Goal: Information Seeking & Learning: Learn about a topic

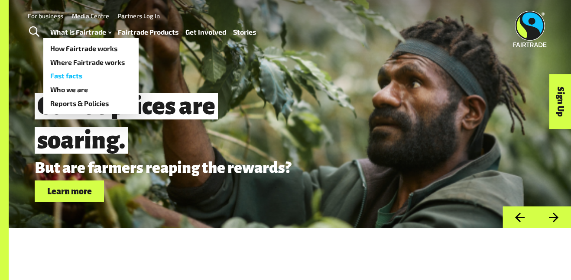
click at [91, 74] on link "Fast facts" at bounding box center [90, 76] width 95 height 14
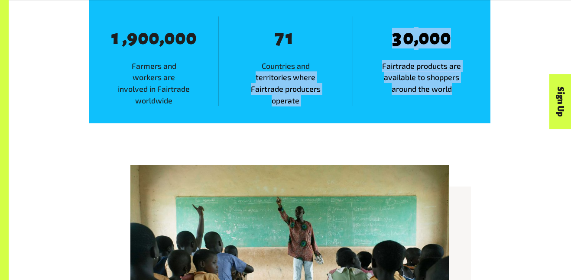
scroll to position [608, 0]
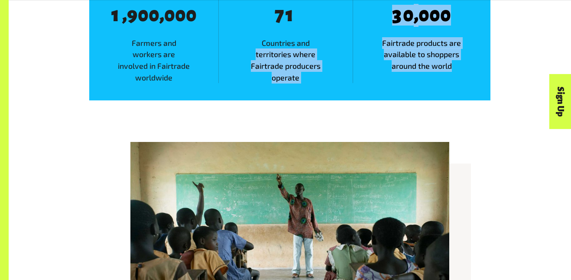
drag, startPoint x: 246, startPoint y: 229, endPoint x: 264, endPoint y: 139, distance: 91.6
click at [264, 139] on main "Fast facts Home What is Fairtrade? Fast facts Fast facts We empower millions of…" at bounding box center [290, 236] width 563 height 1688
click at [265, 238] on img at bounding box center [289, 248] width 319 height 213
click at [278, 72] on span "Countries and territories where Fairtrade producers operate" at bounding box center [286, 60] width 134 height 46
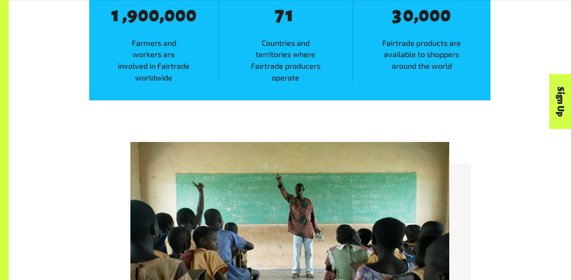
click at [278, 72] on span "Countries and territories where Fairtrade producers operate" at bounding box center [286, 60] width 134 height 46
click at [279, 77] on span "Countries and territories where Fairtrade producers operate" at bounding box center [286, 60] width 134 height 46
click at [279, 78] on span "Countries and territories where Fairtrade producers operate" at bounding box center [286, 60] width 134 height 46
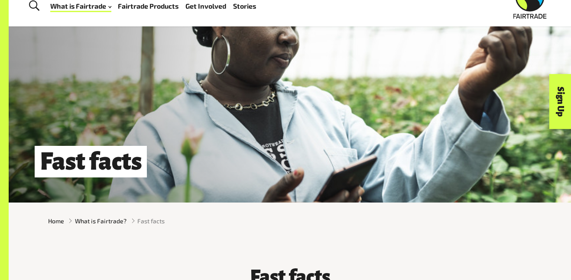
scroll to position [0, 0]
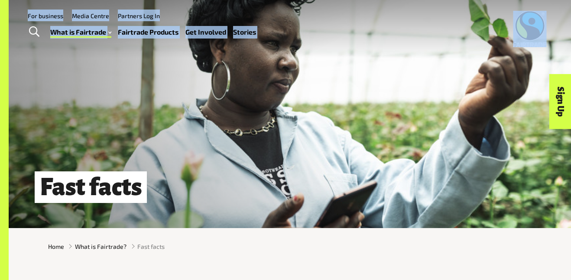
drag, startPoint x: 0, startPoint y: 35, endPoint x: 237, endPoint y: 48, distance: 237.4
click at [237, 48] on header "Menu For business Media Centre Partners Log In What is Fairtrade How Fairtrade …" at bounding box center [285, 29] width 571 height 58
click at [231, 30] on ul "What is Fairtrade How Fairtrade works Where Fairtrade works Fast facts Who we a…" at bounding box center [156, 32] width 213 height 13
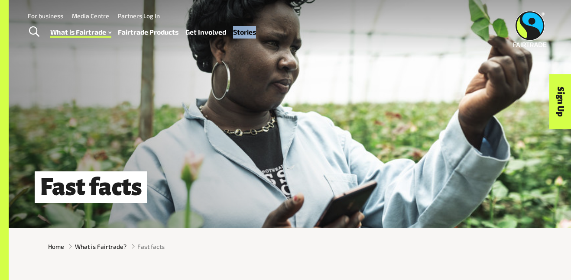
drag, startPoint x: 232, startPoint y: 29, endPoint x: 78, endPoint y: -52, distance: 174.3
drag, startPoint x: 309, startPoint y: 64, endPoint x: 274, endPoint y: 88, distance: 42.5
click at [274, 88] on div "Fast facts" at bounding box center [290, 114] width 563 height 228
click at [283, 75] on div "Fast facts" at bounding box center [290, 114] width 563 height 228
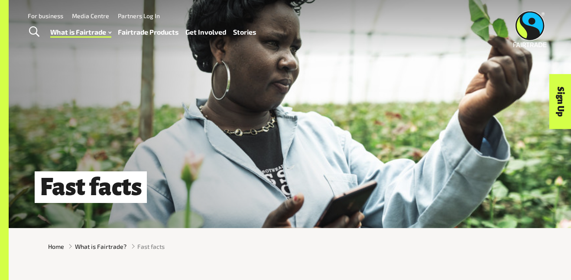
click at [283, 75] on div "Fast facts" at bounding box center [290, 114] width 563 height 228
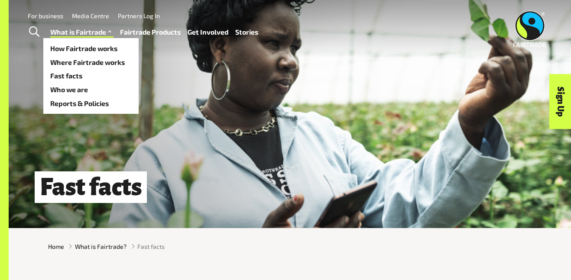
click at [65, 31] on link "What is Fairtrade" at bounding box center [81, 32] width 63 height 13
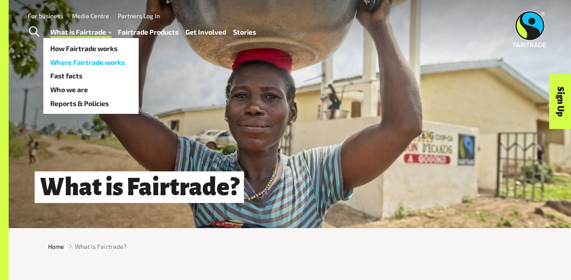
click at [74, 65] on link "Where Fairtrade works" at bounding box center [90, 62] width 95 height 14
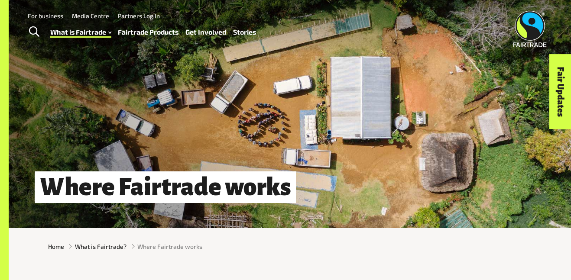
click at [68, 36] on link "What is Fairtrade" at bounding box center [80, 32] width 61 height 13
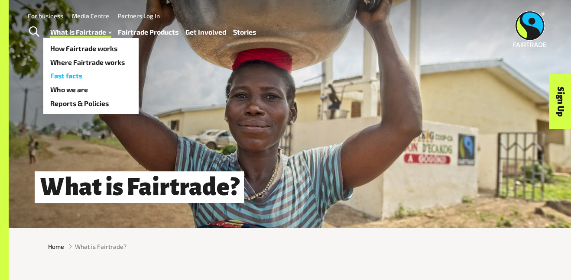
click at [68, 75] on link "Fast facts" at bounding box center [90, 76] width 95 height 14
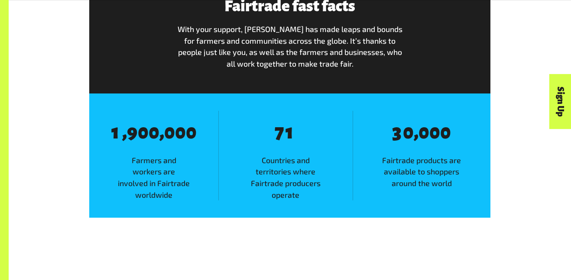
scroll to position [508, 0]
